Goal: Find specific page/section: Find specific page/section

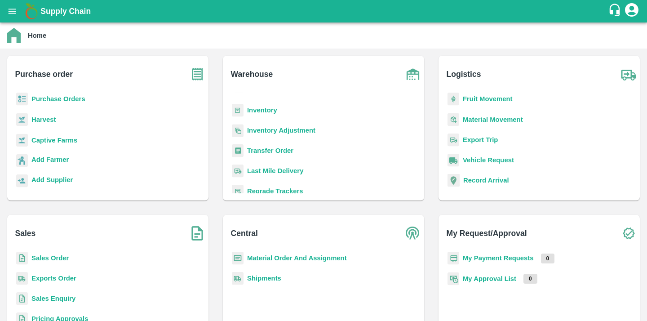
scroll to position [82, 0]
click at [262, 169] on b "Binning" at bounding box center [259, 171] width 25 height 7
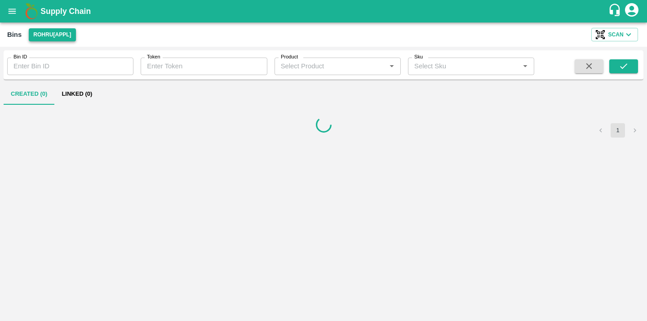
click at [57, 32] on button "Rohru[APPL]" at bounding box center [52, 34] width 47 height 13
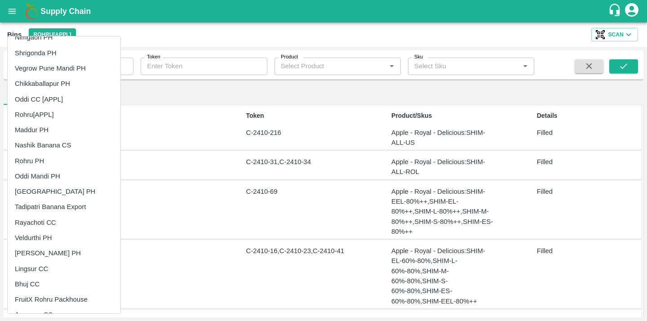
scroll to position [195, 0]
click at [87, 103] on li "Oddi CC [APPL]" at bounding box center [64, 98] width 113 height 15
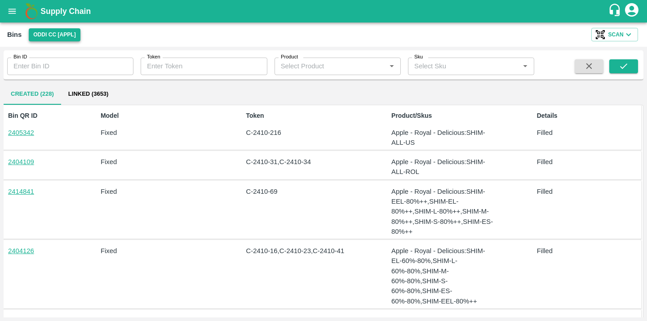
click at [69, 38] on button "Oddi CC [APPL]" at bounding box center [55, 34] width 52 height 13
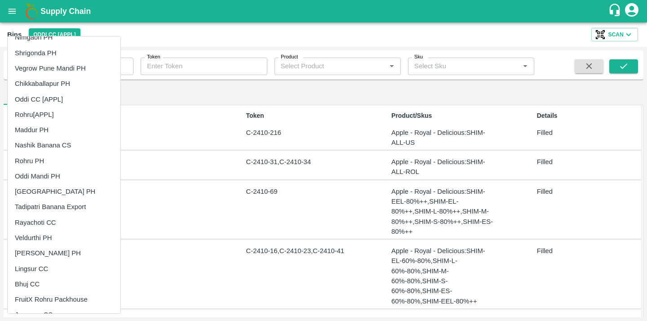
scroll to position [191, 0]
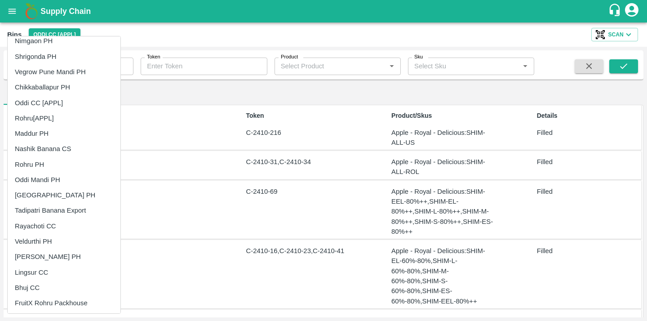
click at [80, 114] on li "Rohru[APPL]" at bounding box center [64, 118] width 113 height 15
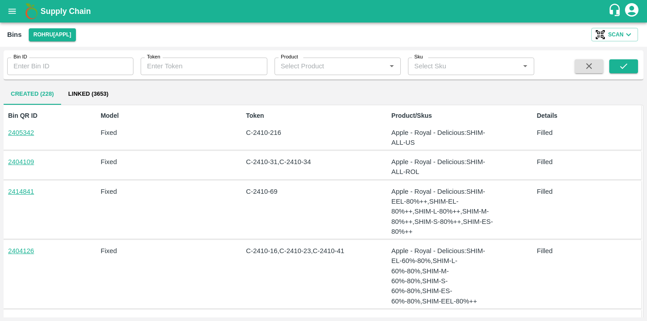
click at [8, 11] on icon "open drawer" at bounding box center [12, 11] width 10 height 10
